Goal: Task Accomplishment & Management: Use online tool/utility

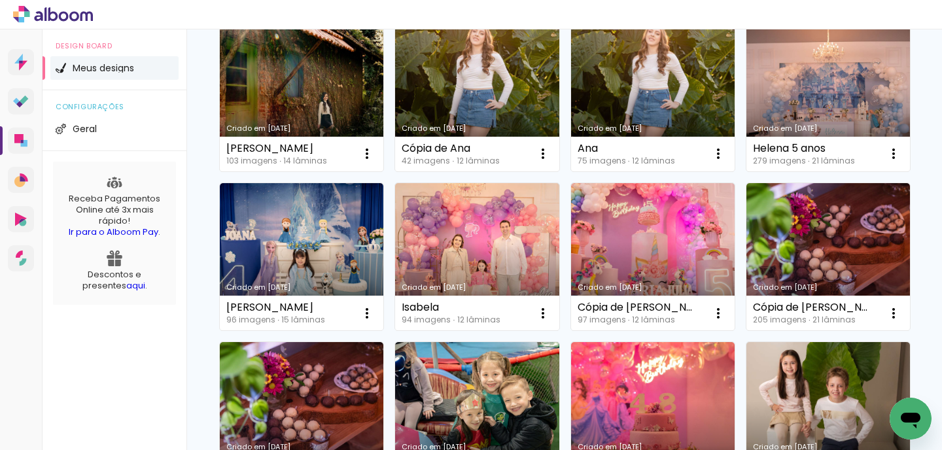
scroll to position [477, 0]
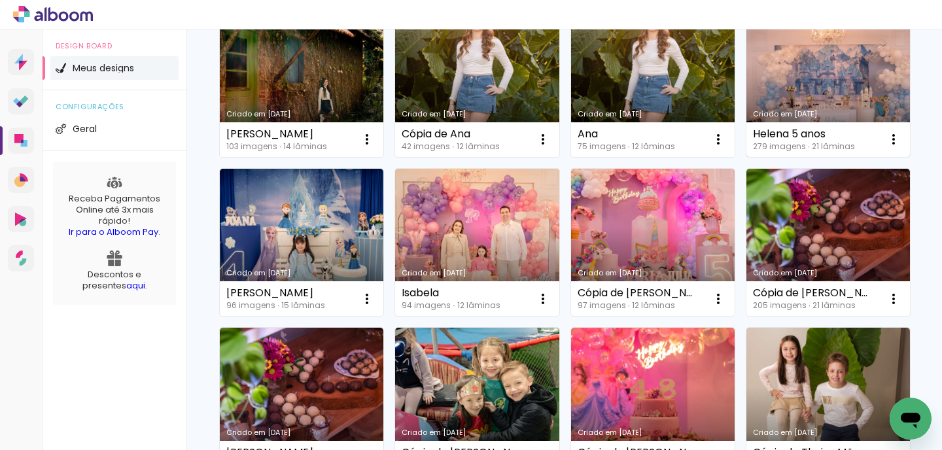
click at [859, 99] on link "Criado em [DATE]" at bounding box center [828, 83] width 164 height 148
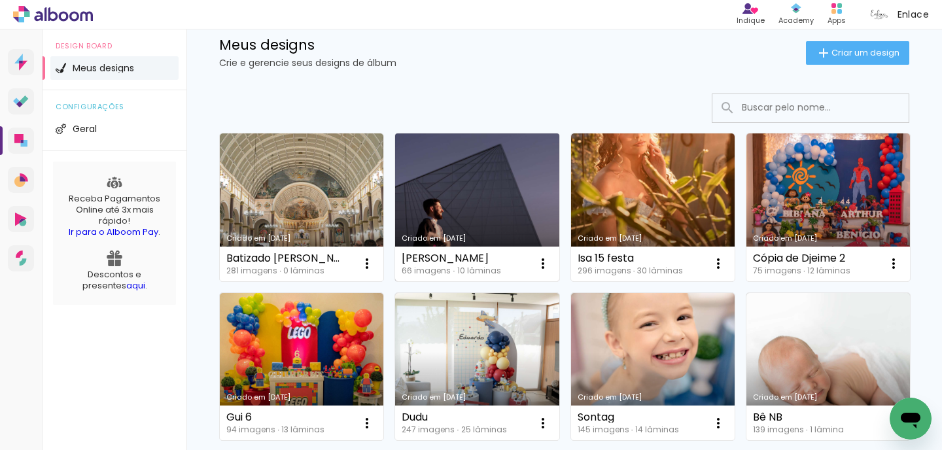
click at [473, 180] on link "Criado em [DATE]" at bounding box center [477, 207] width 164 height 148
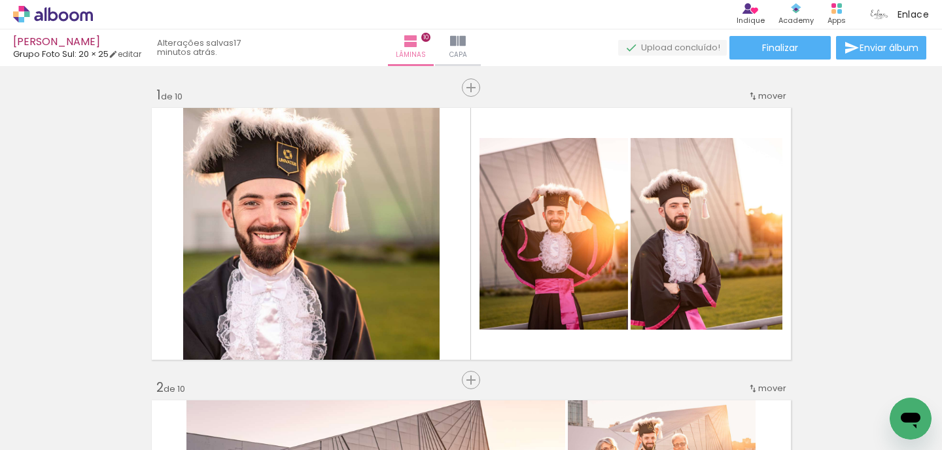
scroll to position [2350, 0]
